Goal: Task Accomplishment & Management: Complete application form

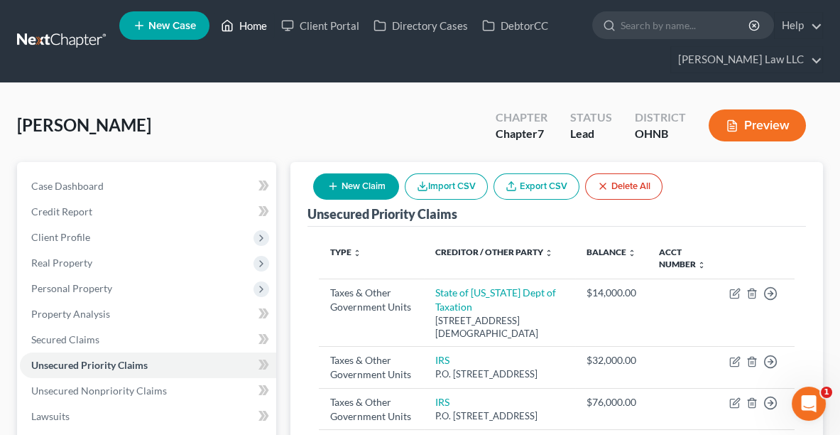
click at [245, 26] on link "Home" at bounding box center [244, 26] width 60 height 26
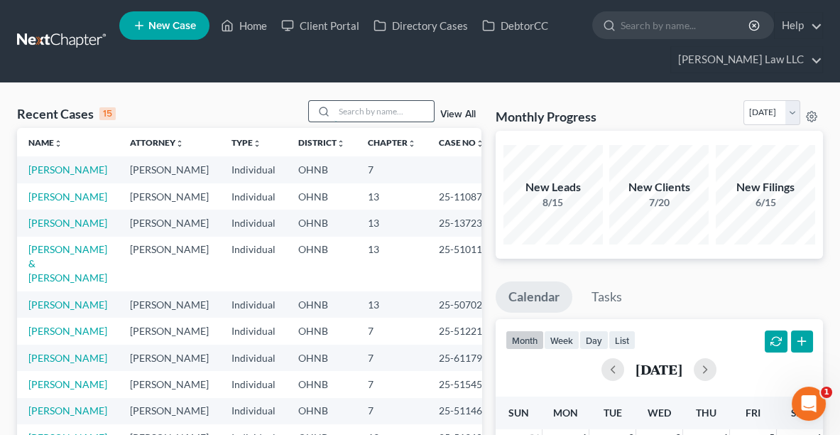
click at [377, 109] on input "search" at bounding box center [383, 111] width 99 height 21
type input "[PERSON_NAME]"
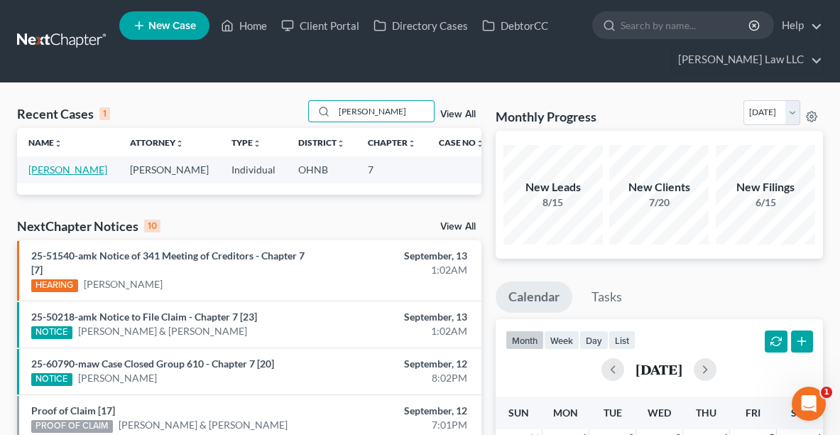
click at [67, 172] on link "[PERSON_NAME]" at bounding box center [67, 169] width 79 height 12
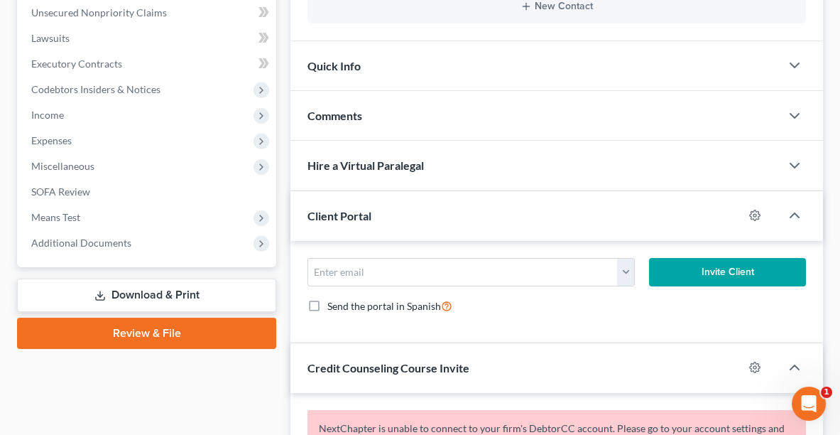
scroll to position [376, 0]
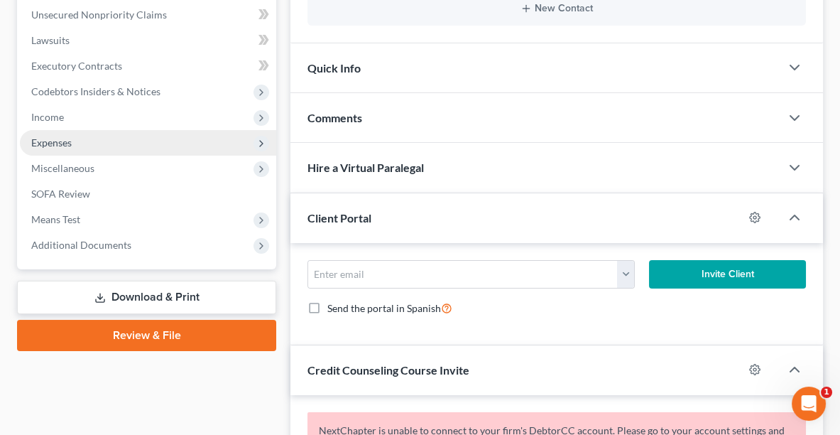
click at [41, 142] on span "Expenses" at bounding box center [51, 142] width 40 height 12
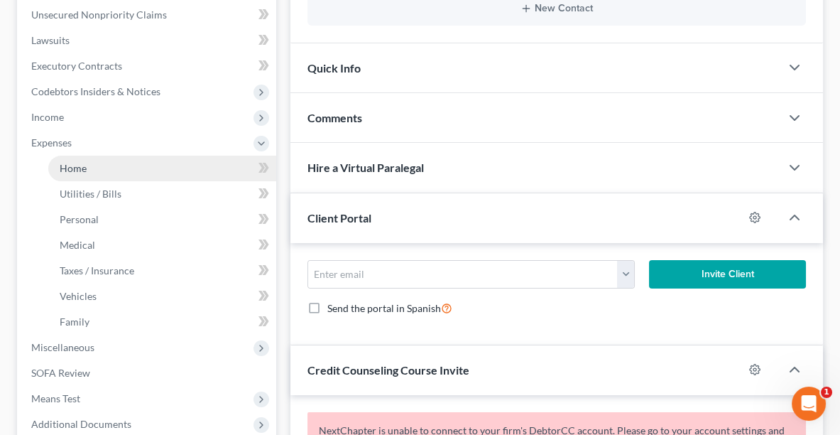
click at [67, 175] on link "Home" at bounding box center [162, 169] width 228 height 26
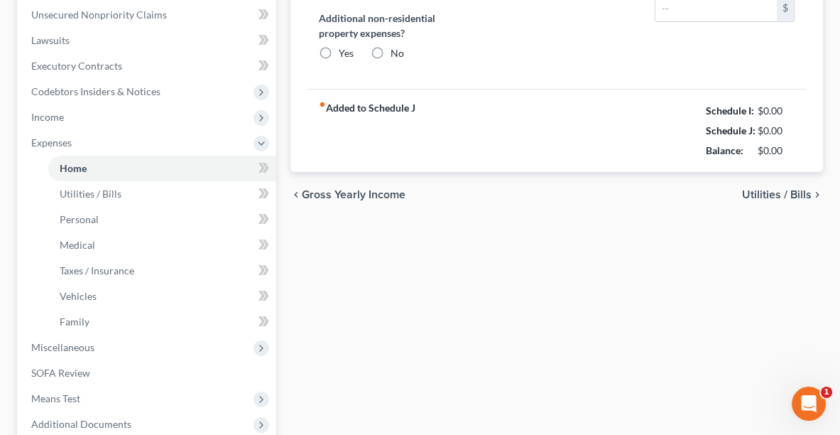
type input "2,213.47"
type input "583.00"
radio input "true"
type input "150.00"
type input "0.00"
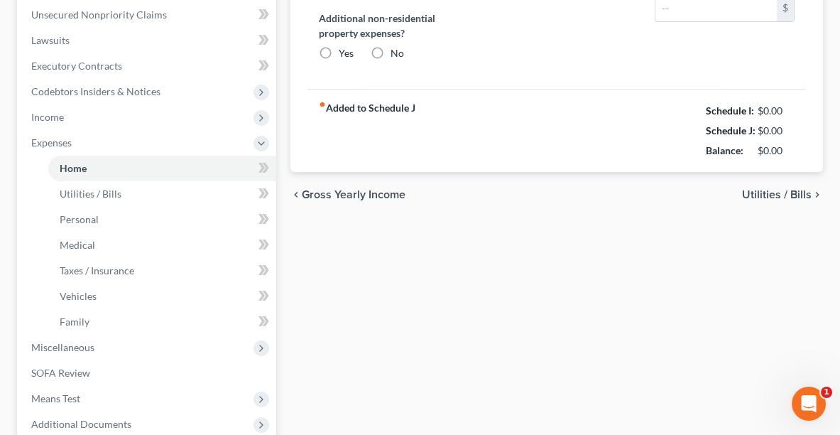
type input "0.00"
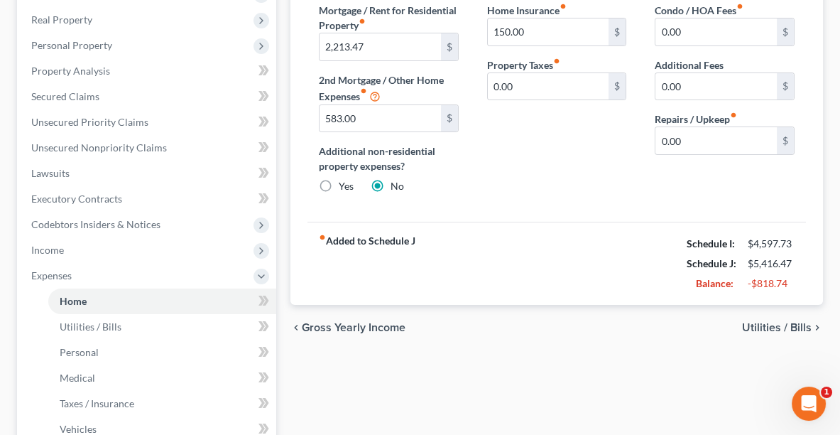
scroll to position [246, 0]
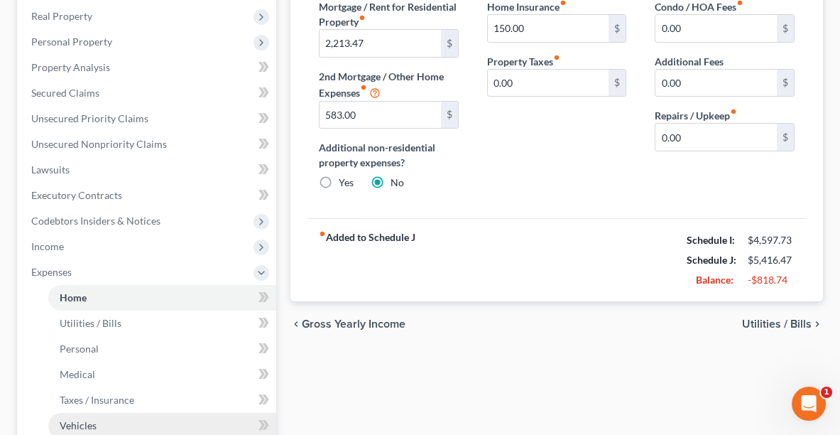
click at [88, 415] on link "Vehicles" at bounding box center [162, 426] width 228 height 26
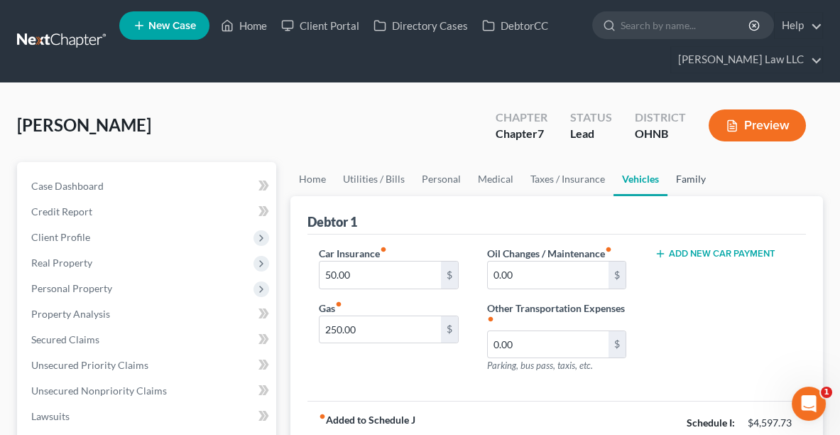
click at [688, 175] on link "Family" at bounding box center [690, 179] width 47 height 34
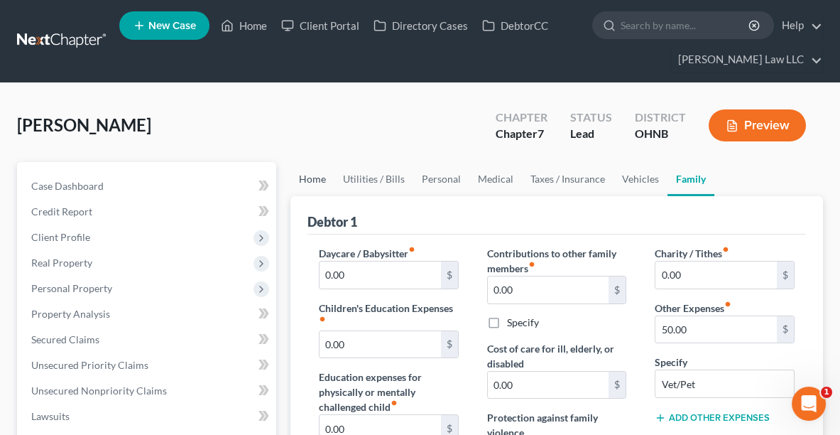
click at [310, 182] on link "Home" at bounding box center [312, 179] width 44 height 34
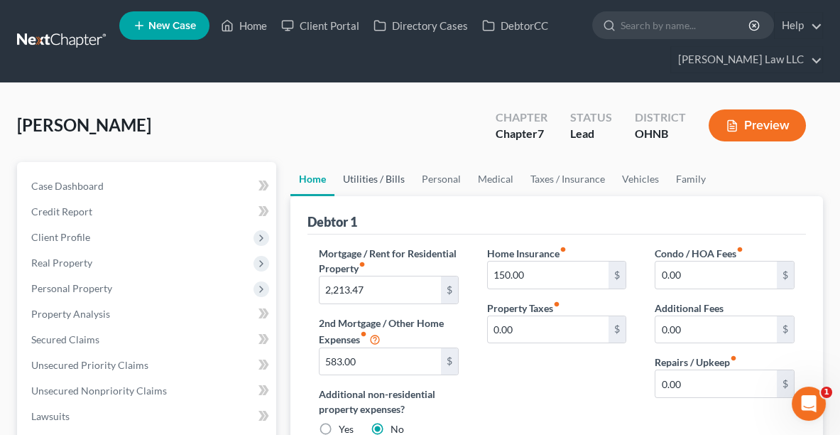
click at [380, 180] on link "Utilities / Bills" at bounding box center [373, 179] width 79 height 34
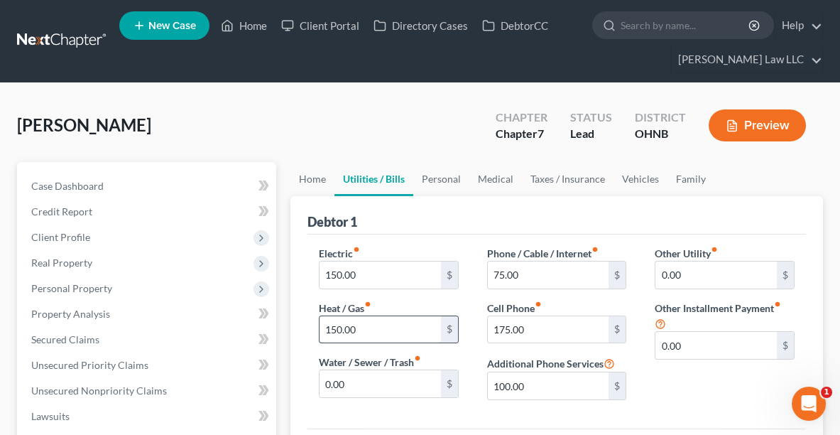
click at [404, 333] on input "150.00" at bounding box center [380, 329] width 121 height 27
type input "120.00"
click at [398, 278] on input "150.00" at bounding box center [380, 274] width 121 height 27
type input "110.00"
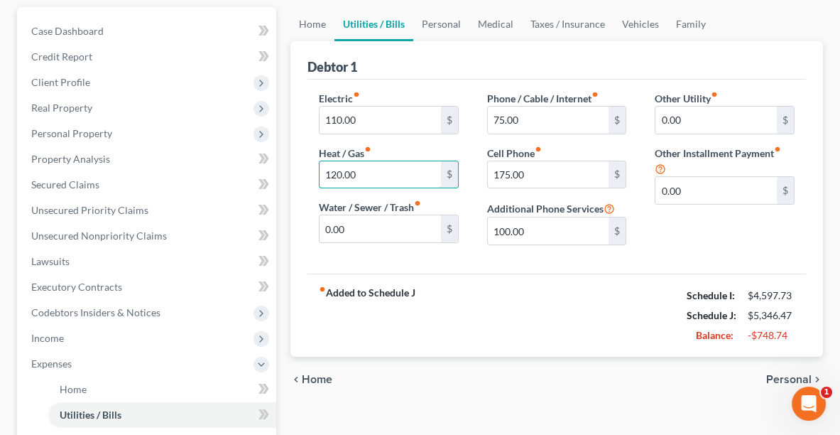
scroll to position [154, 0]
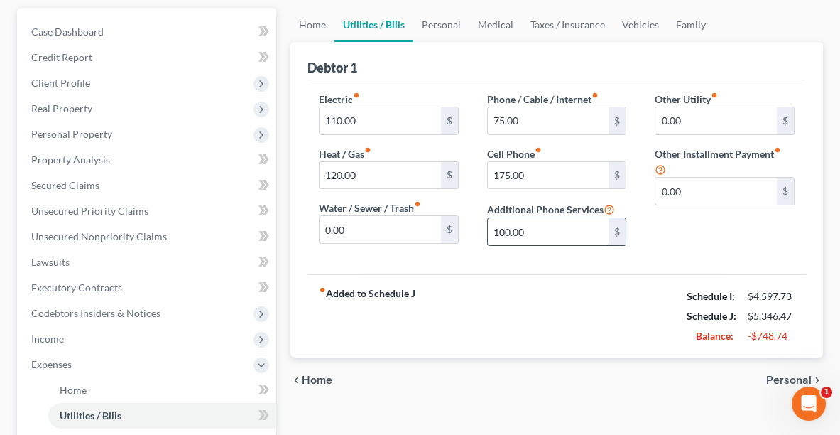
click at [595, 225] on input "100.00" at bounding box center [548, 231] width 121 height 27
click at [435, 21] on link "Personal" at bounding box center [441, 25] width 56 height 34
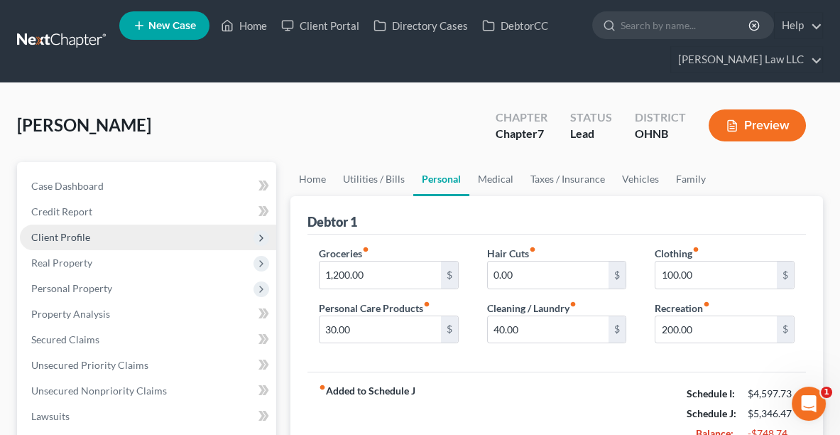
click at [53, 233] on span "Client Profile" at bounding box center [60, 237] width 59 height 12
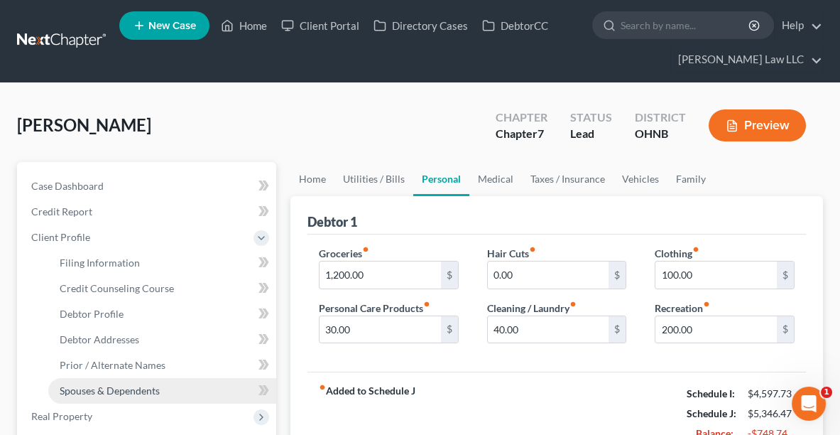
click at [97, 378] on link "Spouses & Dependents" at bounding box center [162, 391] width 228 height 26
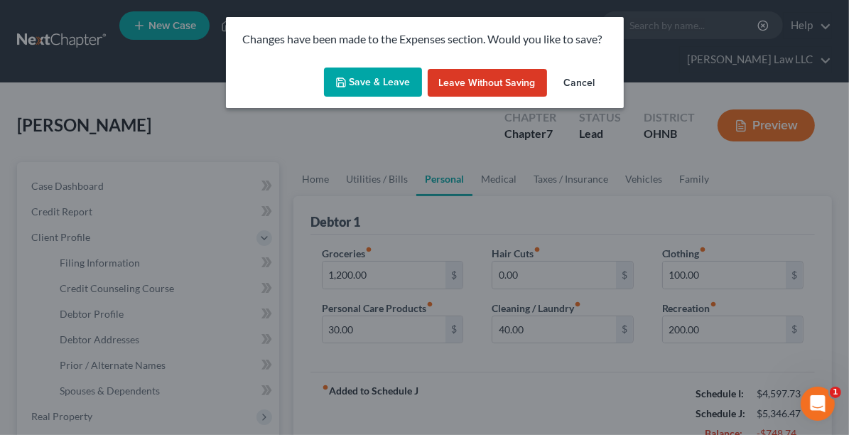
click at [365, 71] on button "Save & Leave" at bounding box center [373, 82] width 98 height 30
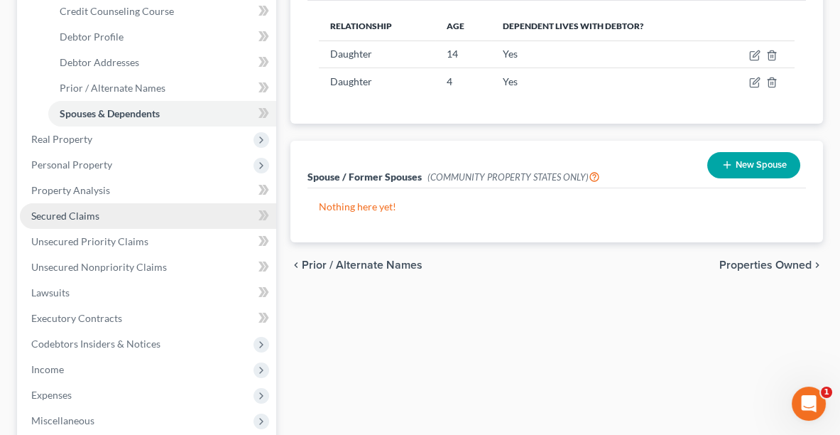
scroll to position [278, 0]
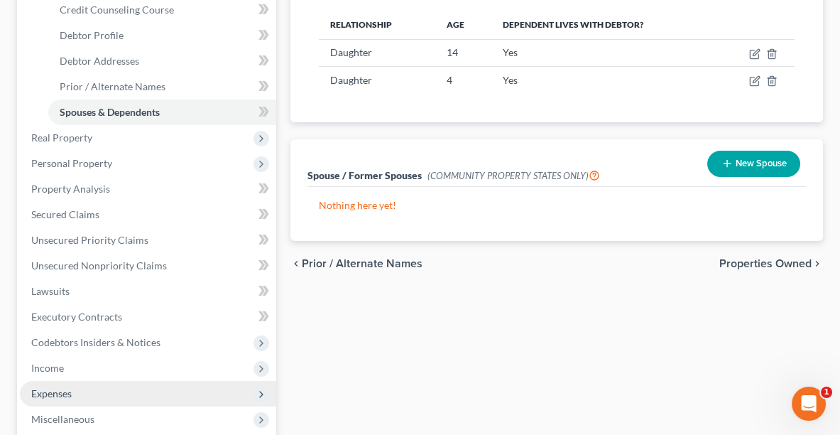
click at [66, 389] on span "Expenses" at bounding box center [51, 393] width 40 height 12
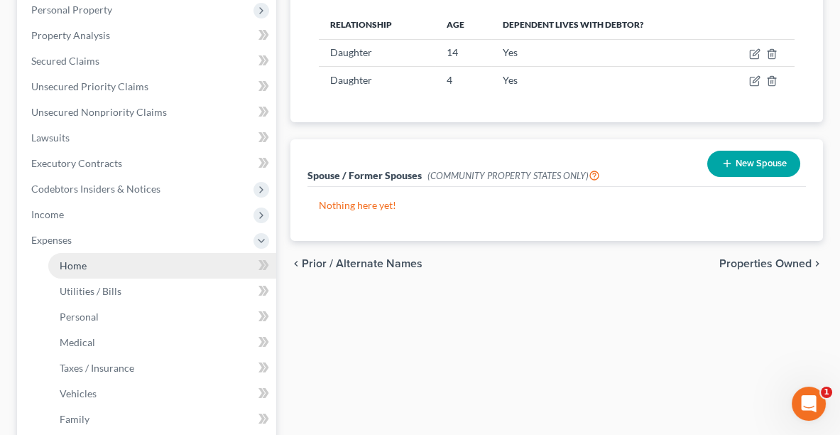
click at [70, 263] on span "Home" at bounding box center [73, 265] width 27 height 12
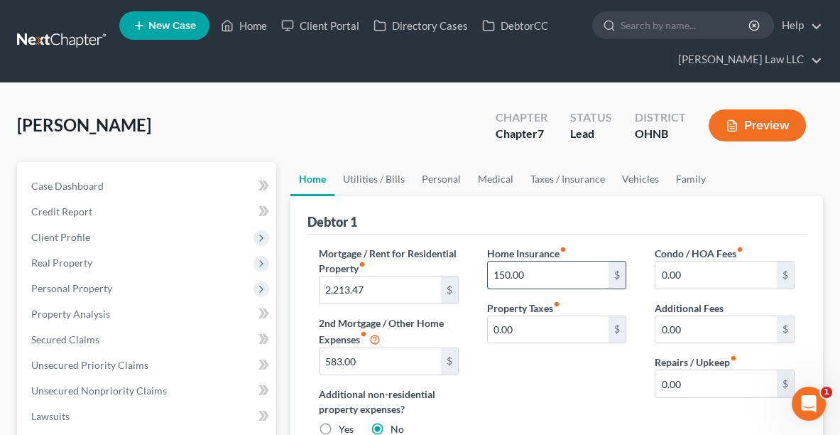
click at [572, 276] on input "150.00" at bounding box center [548, 274] width 121 height 27
click at [379, 175] on link "Utilities / Bills" at bounding box center [373, 179] width 79 height 34
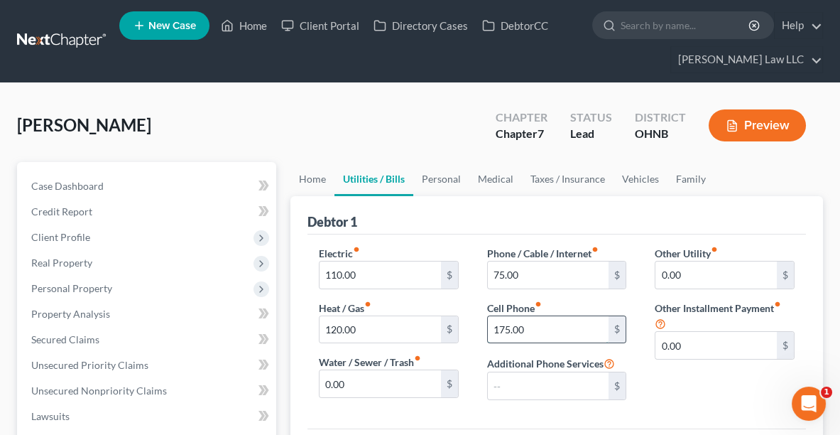
click at [536, 328] on input "175.00" at bounding box center [548, 329] width 121 height 27
type input "140.00"
click at [453, 175] on link "Personal" at bounding box center [441, 179] width 56 height 34
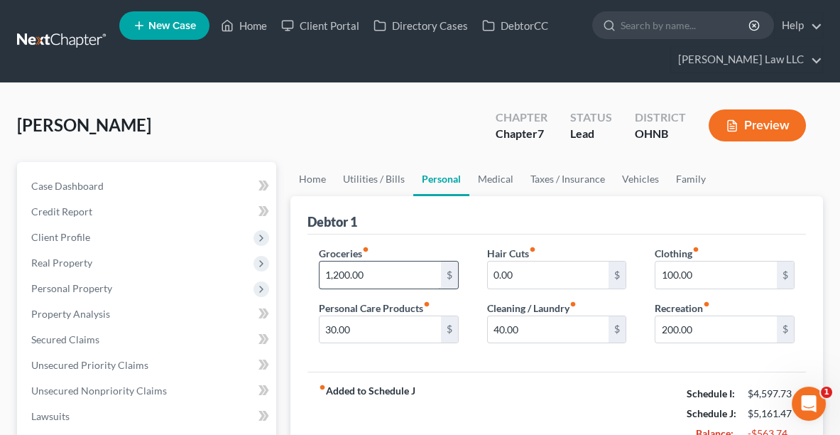
click at [374, 278] on input "1,200.00" at bounding box center [380, 274] width 121 height 27
type input "1,100.00"
click at [695, 276] on input "100.00" at bounding box center [715, 274] width 121 height 27
type input "30.00"
click at [485, 182] on link "Medical" at bounding box center [495, 179] width 53 height 34
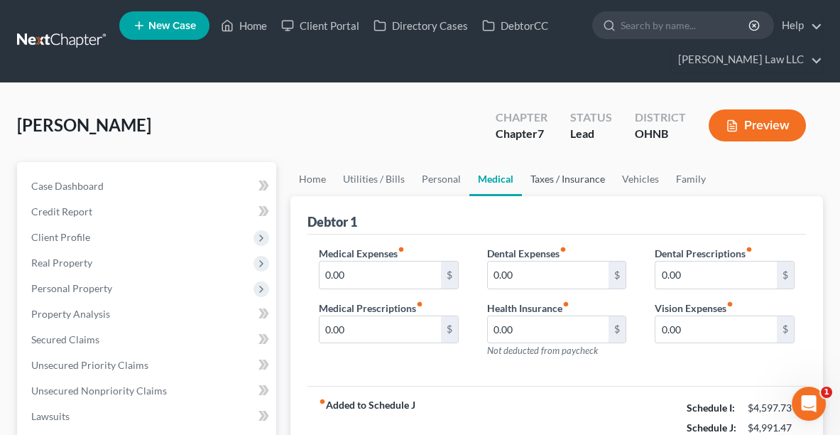
click at [548, 178] on link "Taxes / Insurance" at bounding box center [568, 179] width 92 height 34
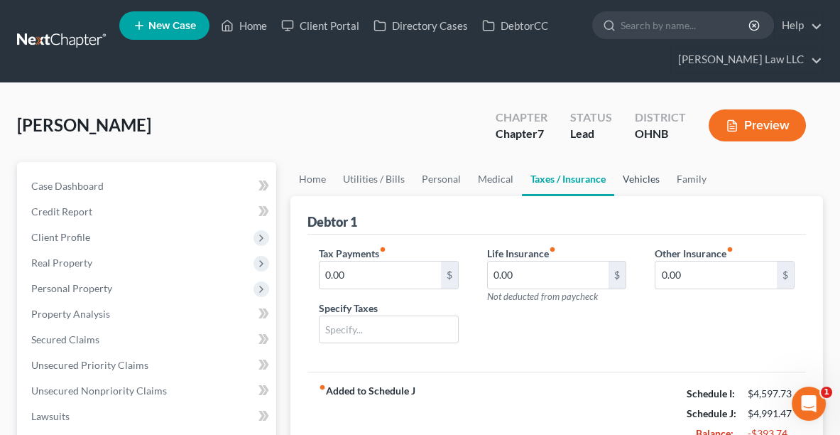
click at [636, 178] on link "Vehicles" at bounding box center [641, 179] width 54 height 34
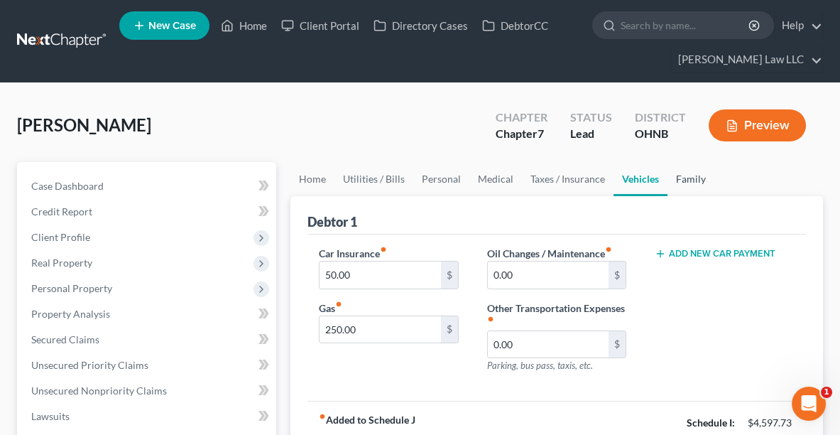
click at [687, 175] on link "Family" at bounding box center [690, 179] width 47 height 34
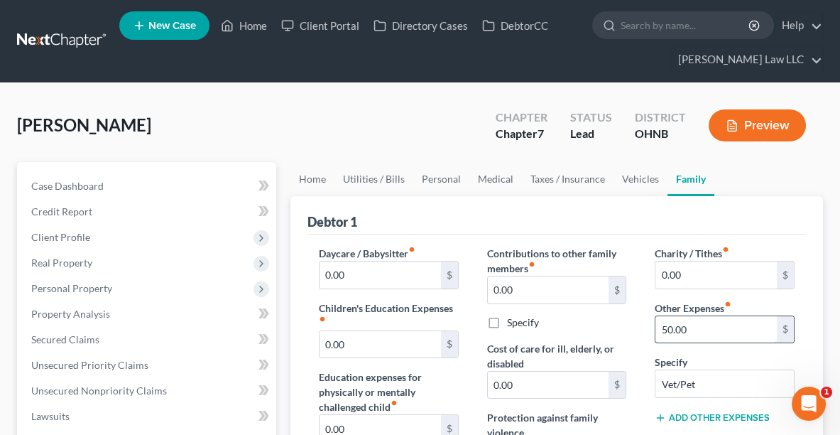
click at [733, 330] on input "50.00" at bounding box center [715, 329] width 121 height 27
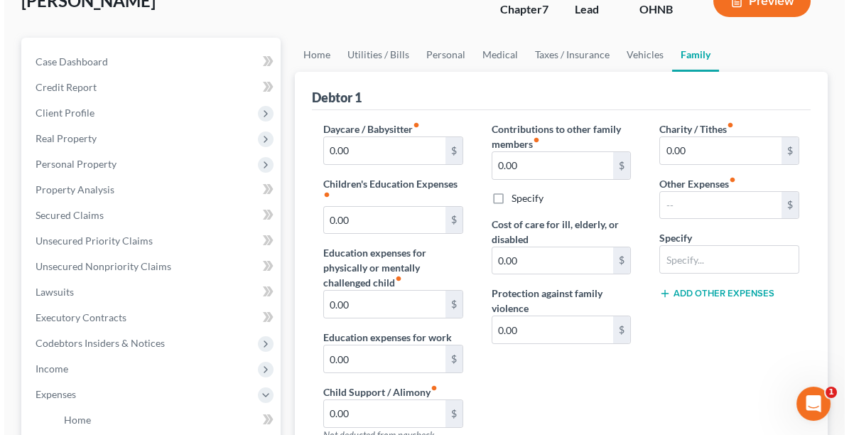
scroll to position [102, 0]
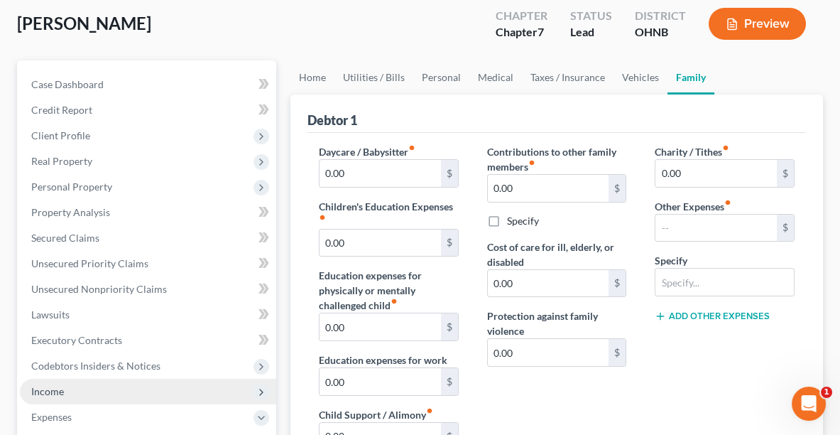
click at [41, 395] on span "Income" at bounding box center [47, 391] width 33 height 12
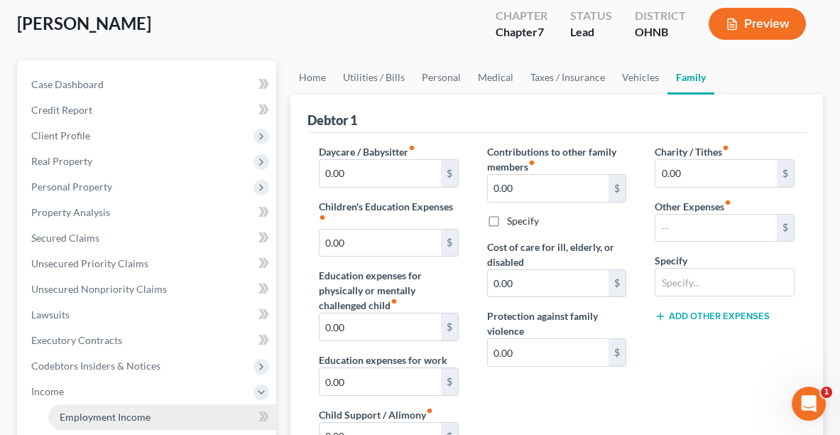
click at [82, 410] on span "Employment Income" at bounding box center [105, 416] width 91 height 12
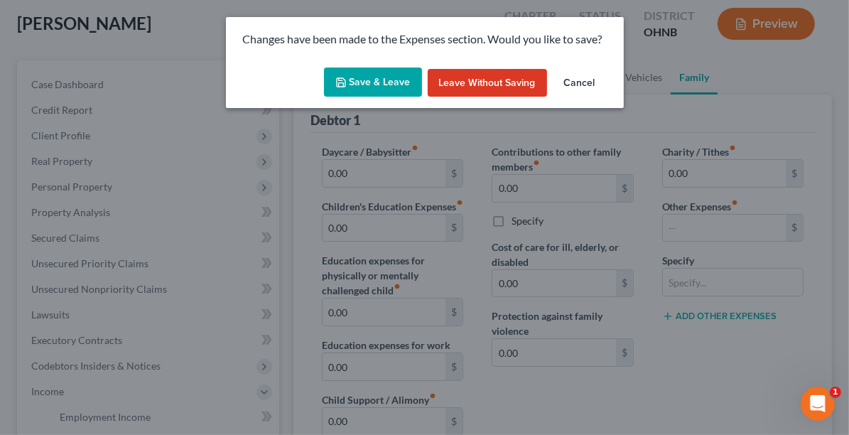
click at [388, 77] on button "Save & Leave" at bounding box center [373, 82] width 98 height 30
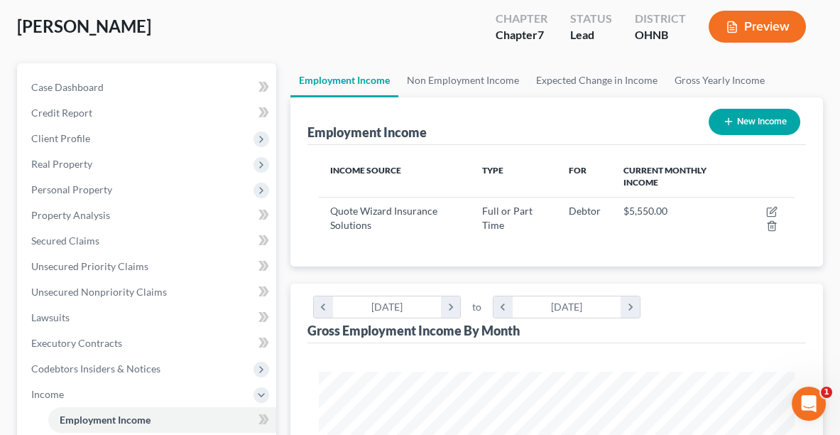
scroll to position [39, 0]
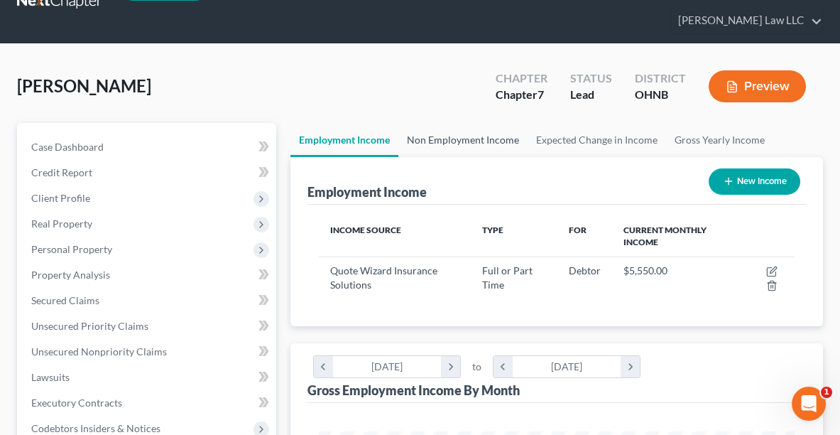
click at [440, 143] on link "Non Employment Income" at bounding box center [462, 140] width 129 height 34
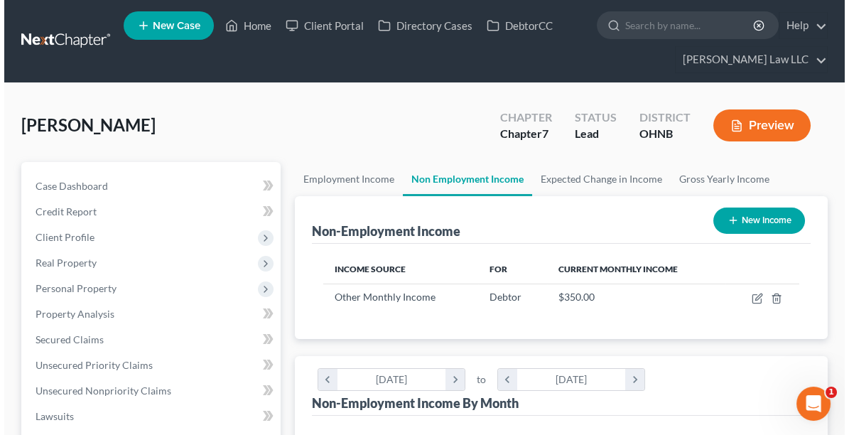
scroll to position [237, 503]
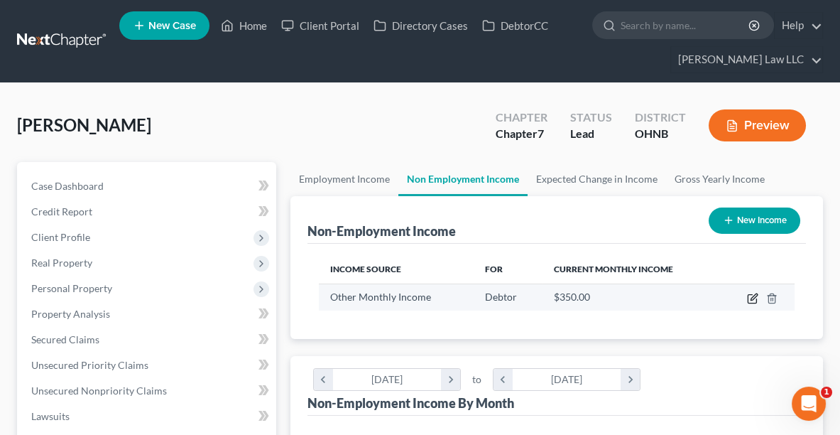
click at [753, 297] on icon "button" at bounding box center [754, 296] width 6 height 6
select select "13"
select select "0"
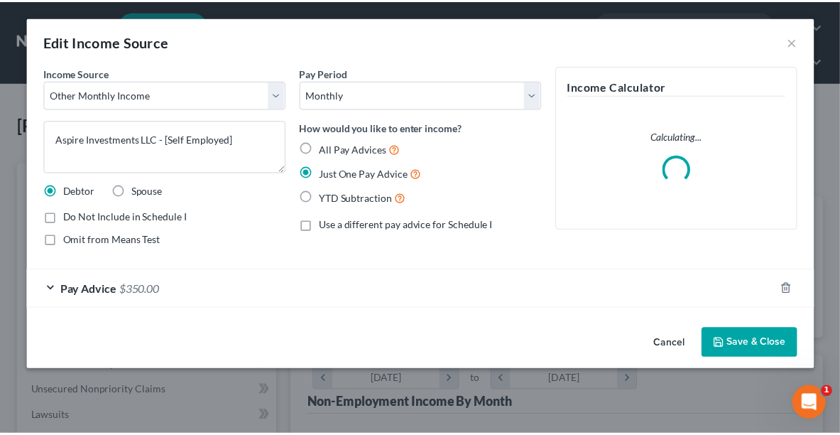
scroll to position [240, 509]
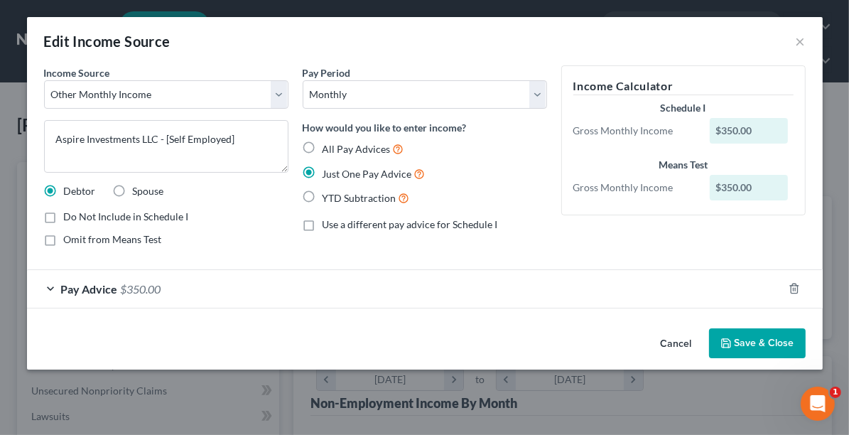
click at [758, 341] on button "Save & Close" at bounding box center [757, 343] width 97 height 30
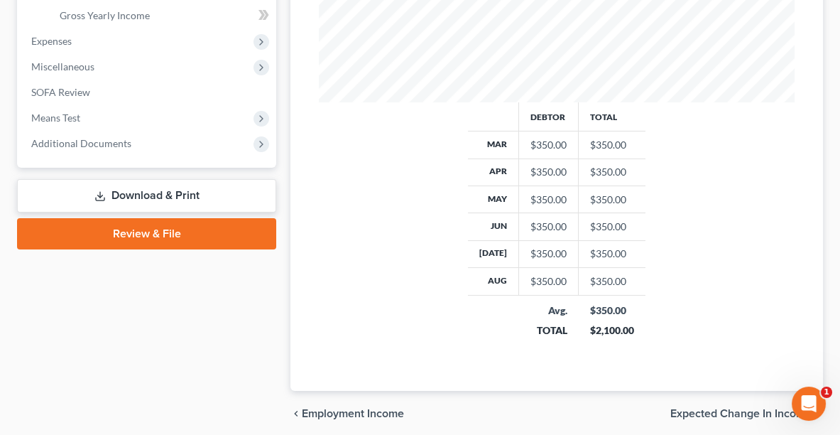
scroll to position [582, 0]
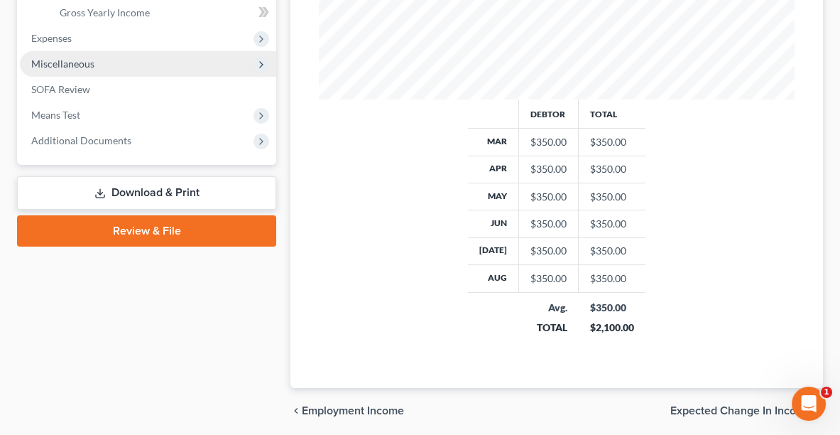
click at [81, 64] on span "Miscellaneous" at bounding box center [62, 64] width 63 height 12
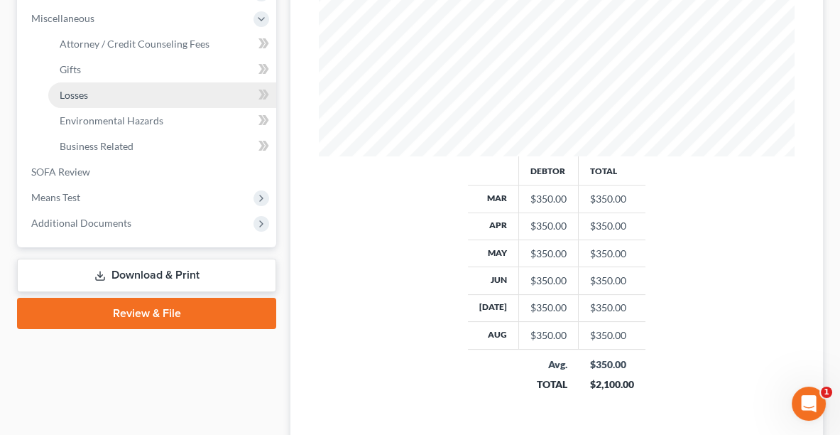
scroll to position [461, 0]
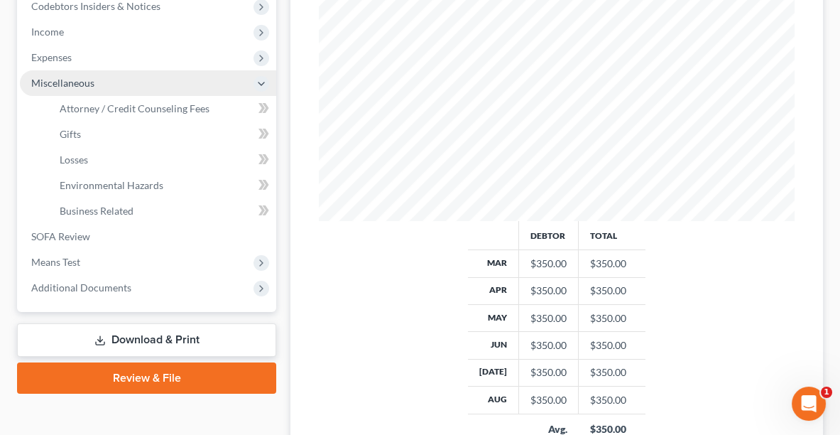
click at [177, 91] on span "Miscellaneous" at bounding box center [148, 83] width 256 height 26
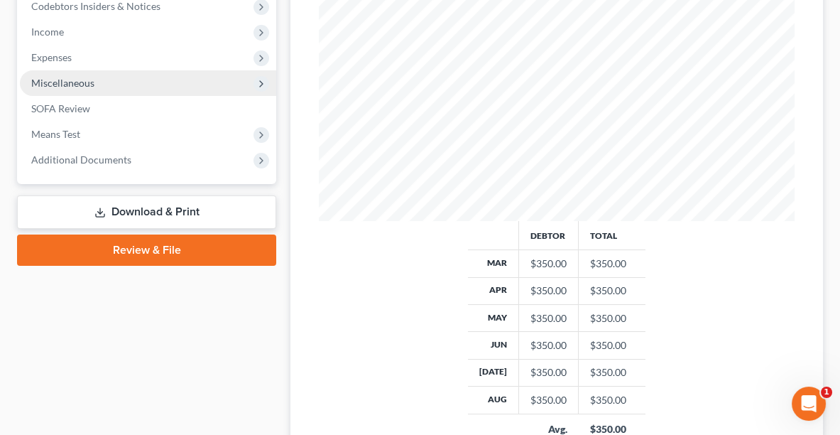
click at [109, 84] on span "Miscellaneous" at bounding box center [148, 83] width 256 height 26
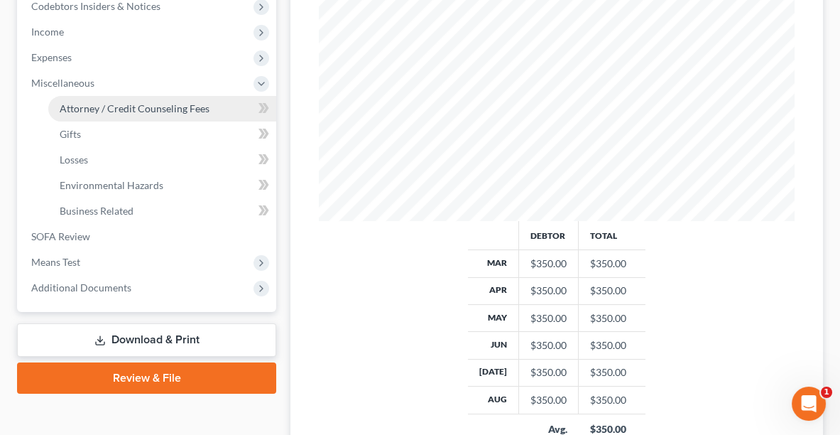
click at [131, 108] on span "Attorney / Credit Counseling Fees" at bounding box center [135, 108] width 150 height 12
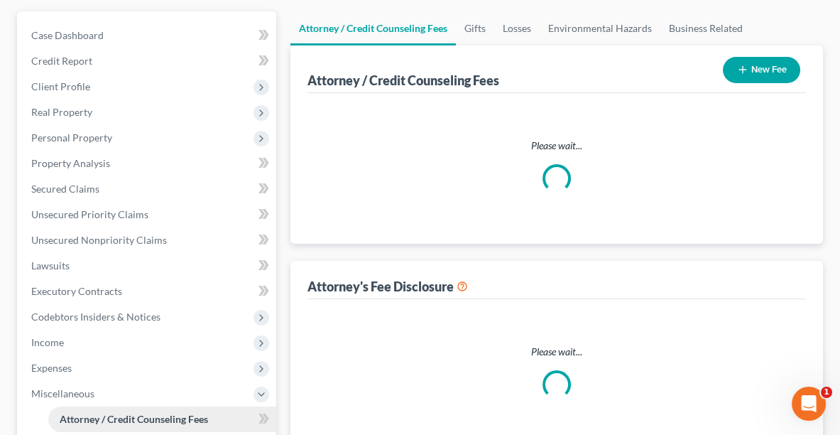
select select "0"
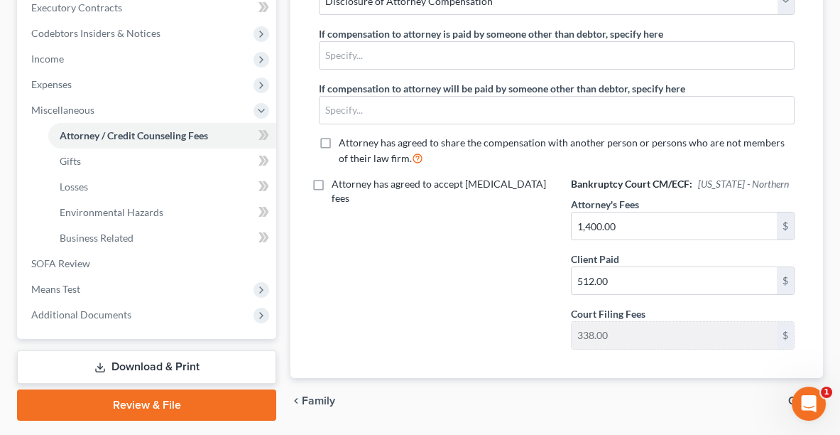
scroll to position [470, 0]
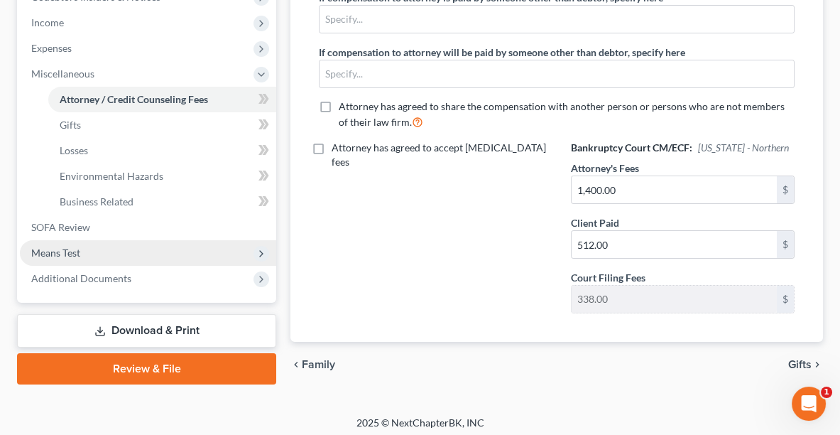
click at [92, 241] on span "Means Test" at bounding box center [148, 253] width 256 height 26
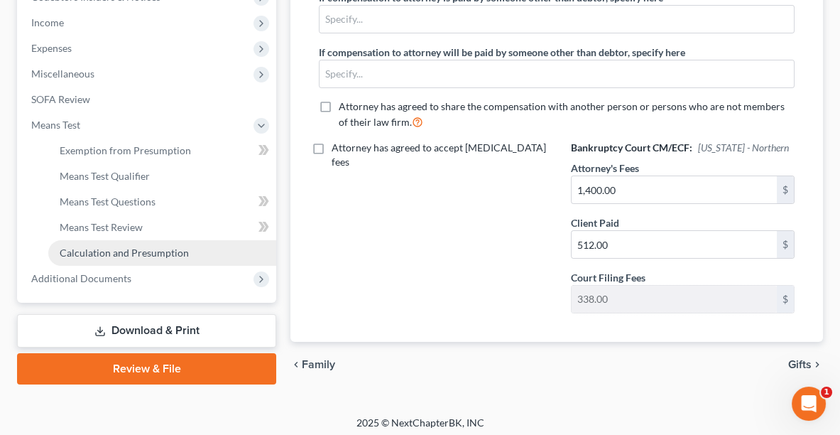
click at [92, 241] on link "Calculation and Presumption" at bounding box center [162, 253] width 228 height 26
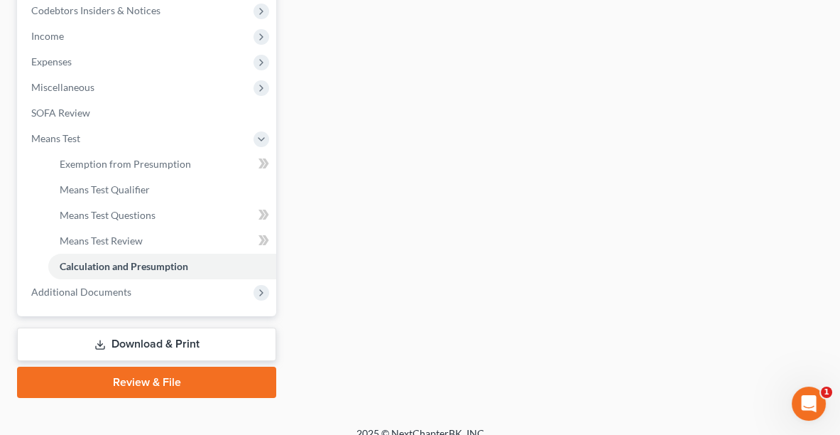
scroll to position [459, 0]
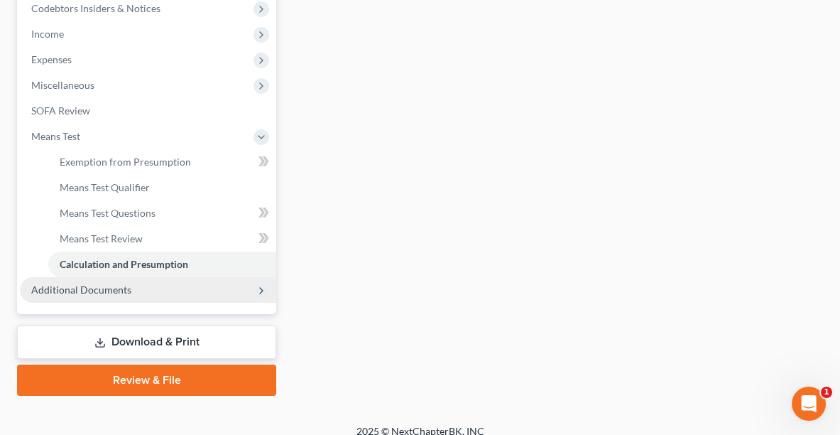
click at [115, 283] on span "Additional Documents" at bounding box center [81, 289] width 100 height 12
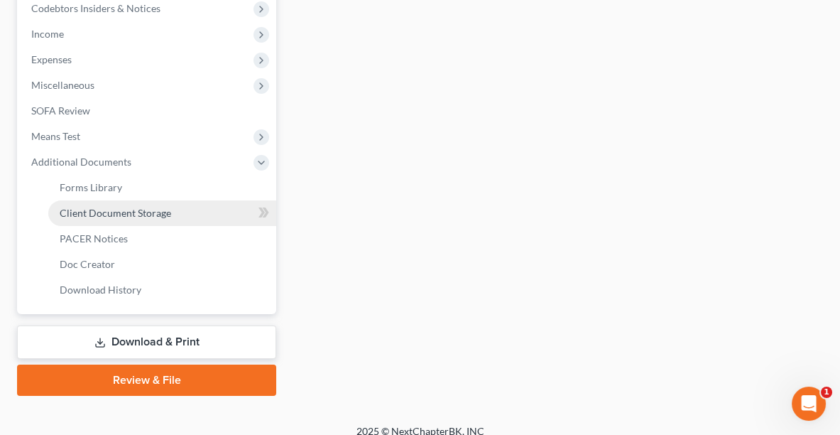
click at [97, 207] on span "Client Document Storage" at bounding box center [115, 213] width 111 height 12
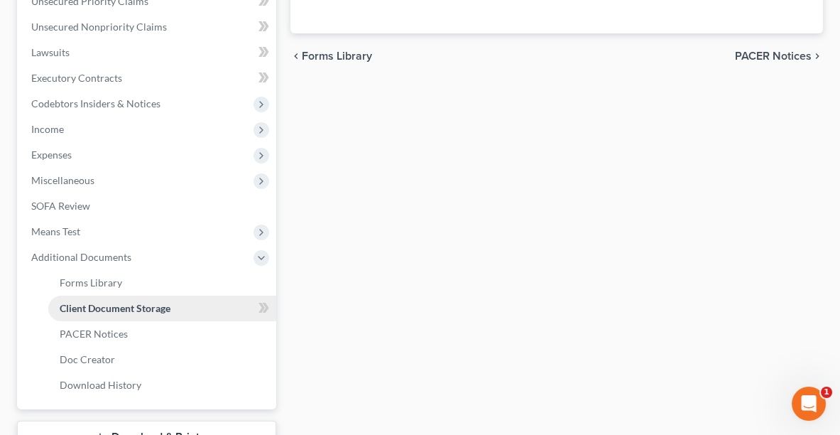
select select "20"
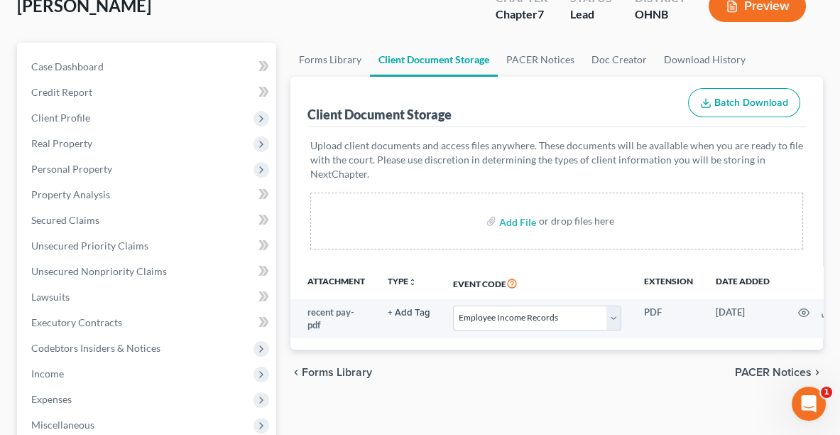
scroll to position [126, 0]
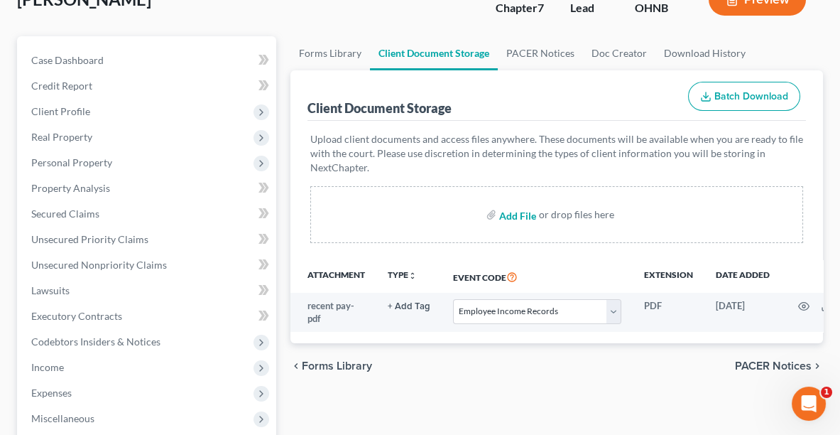
click at [519, 207] on input "file" at bounding box center [516, 215] width 34 height 26
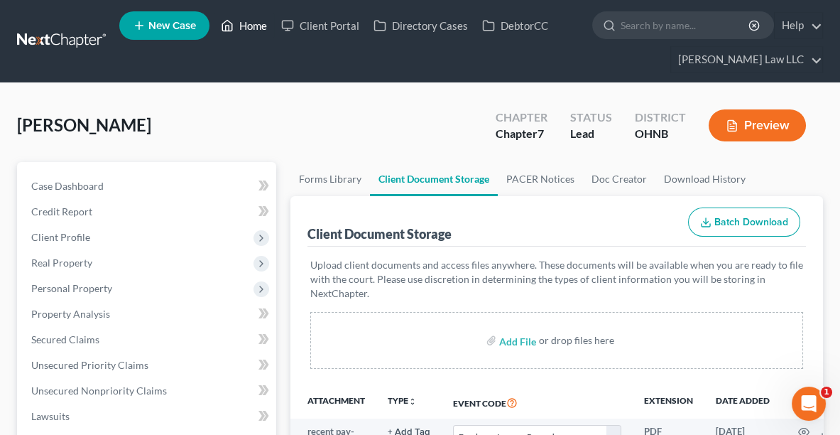
click at [249, 29] on link "Home" at bounding box center [244, 26] width 60 height 26
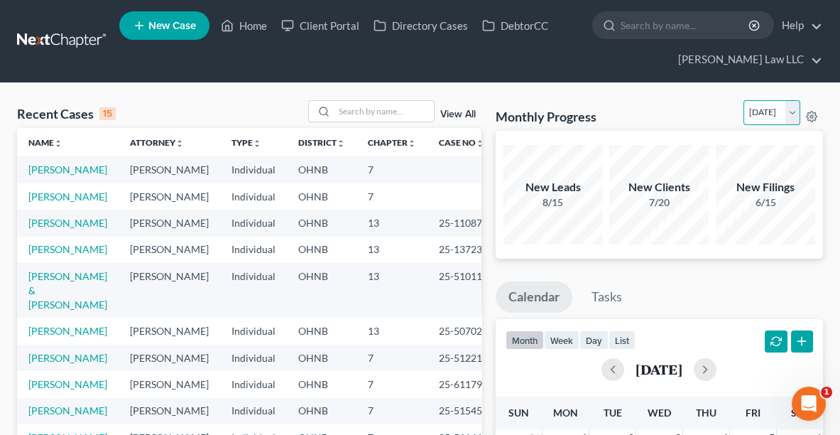
click at [783, 111] on select "[DATE] [DATE] [DATE] [DATE] [DATE] [DATE] [DATE] [DATE] [DATE] [DATE] [DATE] [D…" at bounding box center [771, 112] width 57 height 25
click at [743, 100] on select "[DATE] [DATE] [DATE] [DATE] [DATE] [DATE] [DATE] [DATE] [DATE] [DATE] [DATE] [D…" at bounding box center [771, 112] width 57 height 25
click at [753, 117] on select "[DATE] [DATE] [DATE] [DATE] [DATE] [DATE] [DATE] [DATE] [DATE] [DATE] [DATE] [D…" at bounding box center [771, 112] width 57 height 25
click at [743, 100] on select "[DATE] [DATE] [DATE] [DATE] [DATE] [DATE] [DATE] [DATE] [DATE] [DATE] [DATE] [D…" at bounding box center [771, 112] width 57 height 25
click at [744, 109] on select "[DATE] [DATE] [DATE] [DATE] [DATE] [DATE] [DATE] [DATE] [DATE] [DATE] [DATE] [D…" at bounding box center [771, 112] width 57 height 25
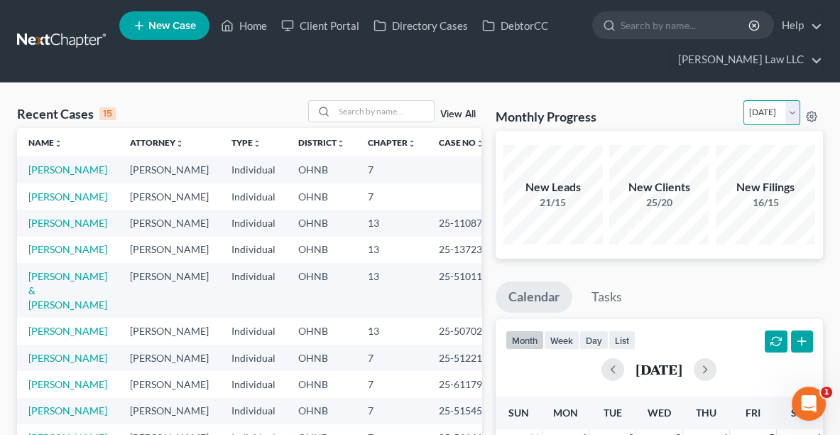
click at [743, 100] on select "[DATE] [DATE] [DATE] [DATE] [DATE] [DATE] [DATE] [DATE] [DATE] [DATE] [DATE] [D…" at bounding box center [771, 112] width 57 height 25
click at [743, 119] on select "[DATE] [DATE] [DATE] [DATE] [DATE] [DATE] [DATE] [DATE] [DATE] [DATE] [DATE] [D…" at bounding box center [771, 112] width 57 height 25
click at [743, 100] on select "[DATE] [DATE] [DATE] [DATE] [DATE] [DATE] [DATE] [DATE] [DATE] [DATE] [DATE] [D…" at bounding box center [771, 112] width 57 height 25
click at [743, 118] on select "[DATE] [DATE] [DATE] [DATE] [DATE] [DATE] [DATE] [DATE] [DATE] [DATE] [DATE] [D…" at bounding box center [771, 112] width 57 height 25
click at [743, 100] on select "[DATE] [DATE] [DATE] [DATE] [DATE] [DATE] [DATE] [DATE] [DATE] [DATE] [DATE] [D…" at bounding box center [771, 112] width 57 height 25
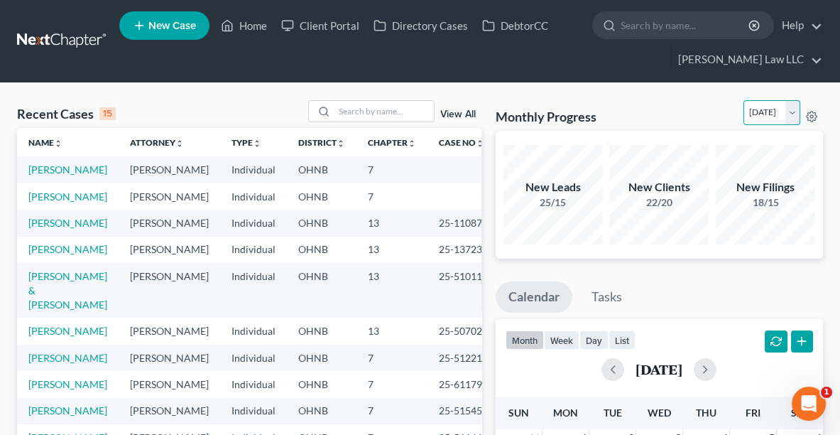
click at [743, 114] on select "[DATE] [DATE] [DATE] [DATE] [DATE] [DATE] [DATE] [DATE] [DATE] [DATE] [DATE] [D…" at bounding box center [771, 112] width 57 height 25
click at [743, 100] on select "[DATE] [DATE] [DATE] [DATE] [DATE] [DATE] [DATE] [DATE] [DATE] [DATE] [DATE] [D…" at bounding box center [771, 112] width 57 height 25
click at [743, 113] on select "[DATE] [DATE] [DATE] [DATE] [DATE] [DATE] [DATE] [DATE] [DATE] [DATE] [DATE] [D…" at bounding box center [771, 112] width 57 height 25
click at [743, 100] on select "[DATE] [DATE] [DATE] [DATE] [DATE] [DATE] [DATE] [DATE] [DATE] [DATE] [DATE] [D…" at bounding box center [771, 112] width 57 height 25
click at [743, 107] on select "[DATE] [DATE] [DATE] [DATE] [DATE] [DATE] [DATE] [DATE] [DATE] [DATE] [DATE] [D…" at bounding box center [771, 112] width 57 height 25
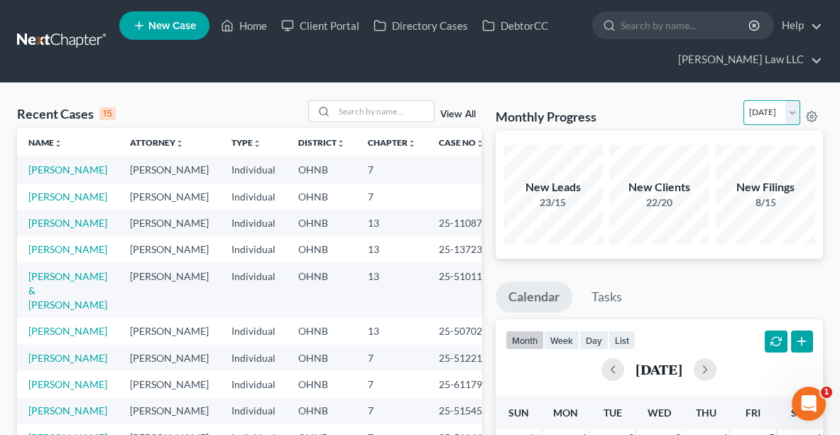
click at [743, 100] on select "[DATE] [DATE] [DATE] [DATE] [DATE] [DATE] [DATE] [DATE] [DATE] [DATE] [DATE] [D…" at bounding box center [771, 112] width 57 height 25
click at [744, 120] on select "[DATE] [DATE] [DATE] [DATE] [DATE] [DATE] [DATE] [DATE] [DATE] [DATE] [DATE] [D…" at bounding box center [771, 112] width 57 height 25
click at [743, 100] on select "[DATE] [DATE] [DATE] [DATE] [DATE] [DATE] [DATE] [DATE] [DATE] [DATE] [DATE] [D…" at bounding box center [771, 112] width 57 height 25
click at [743, 119] on select "[DATE] [DATE] [DATE] [DATE] [DATE] [DATE] [DATE] [DATE] [DATE] [DATE] [DATE] [D…" at bounding box center [771, 112] width 57 height 25
click at [743, 100] on select "[DATE] [DATE] [DATE] [DATE] [DATE] [DATE] [DATE] [DATE] [DATE] [DATE] [DATE] [D…" at bounding box center [771, 112] width 57 height 25
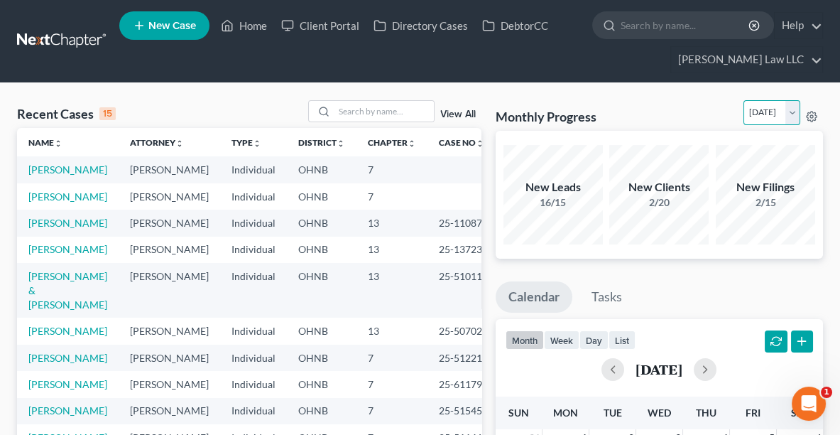
click at [743, 111] on select "[DATE] [DATE] [DATE] [DATE] [DATE] [DATE] [DATE] [DATE] [DATE] [DATE] [DATE] [D…" at bounding box center [771, 112] width 57 height 25
click at [743, 100] on select "[DATE] [DATE] [DATE] [DATE] [DATE] [DATE] [DATE] [DATE] [DATE] [DATE] [DATE] [D…" at bounding box center [771, 112] width 57 height 25
click at [795, 109] on select "[DATE] [DATE] [DATE] [DATE] [DATE] [DATE] [DATE] [DATE] [DATE] [DATE] [DATE] [D…" at bounding box center [771, 112] width 57 height 25
select select "0"
click at [743, 100] on select "[DATE] [DATE] [DATE] [DATE] [DATE] [DATE] [DATE] [DATE] [DATE] [DATE] [DATE] [D…" at bounding box center [771, 112] width 57 height 25
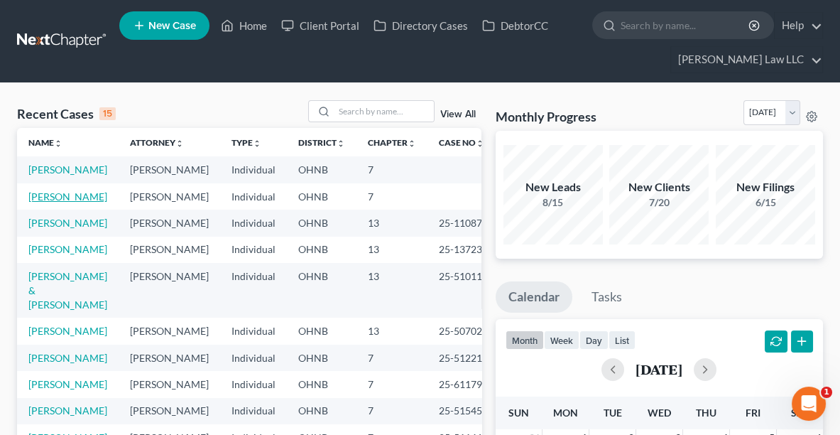
click at [67, 202] on link "[PERSON_NAME]" at bounding box center [67, 196] width 79 height 12
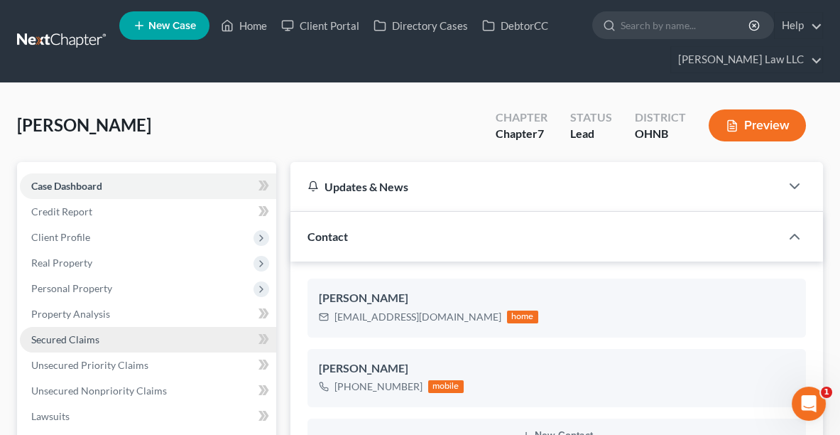
click at [74, 330] on link "Secured Claims" at bounding box center [148, 340] width 256 height 26
